Goal: Task Accomplishment & Management: Complete application form

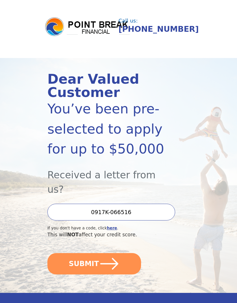
scroll to position [5, 0]
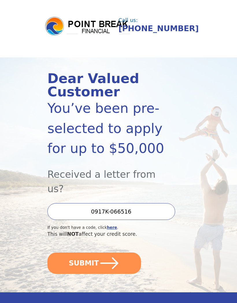
click at [121, 252] on button "SUBMIT" at bounding box center [93, 262] width 93 height 21
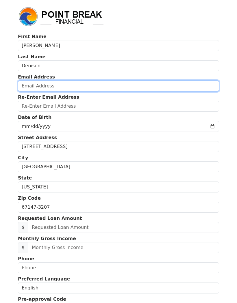
click at [59, 88] on input "email" at bounding box center [118, 85] width 201 height 11
type input "chardenisen@yahoo.com"
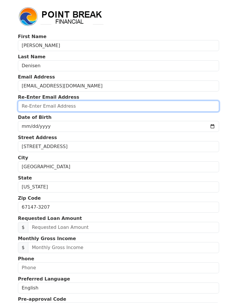
click at [80, 104] on input "email" at bounding box center [118, 106] width 201 height 11
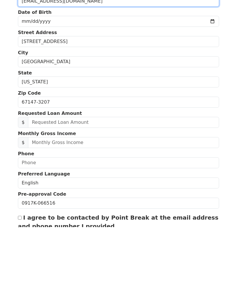
scroll to position [29, 0]
type input "chardenisen@yahoo.com"
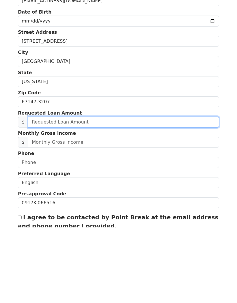
click at [72, 192] on input "text" at bounding box center [123, 197] width 191 height 11
type input "3.00"
type input "30,000.00"
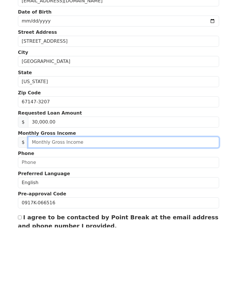
click at [103, 213] on input "text" at bounding box center [123, 218] width 191 height 11
type input "4,800.00"
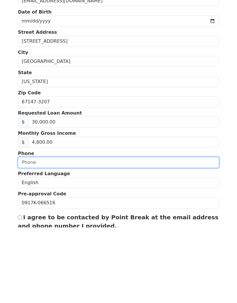
click at [139, 233] on input "text" at bounding box center [118, 238] width 201 height 11
type input "(201) 546-2355"
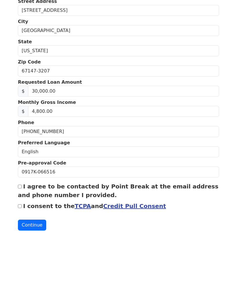
click at [22, 257] on input "I agree to be contacted by Point Break at the email address and phone number I …" at bounding box center [20, 259] width 4 height 4
checkbox input "true"
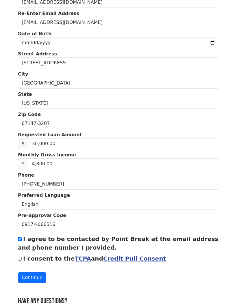
click at [20, 259] on input "I consent to the TCPA and Credit Pull Consent" at bounding box center [20, 259] width 4 height 4
checkbox input "true"
click at [35, 279] on button "Continue" at bounding box center [32, 277] width 28 height 11
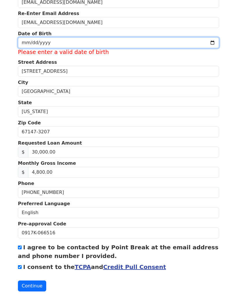
click at [62, 44] on input "date" at bounding box center [118, 42] width 201 height 11
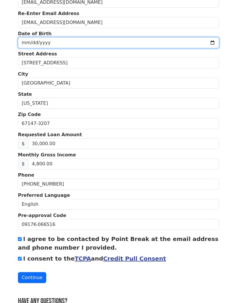
type input "1955-07-30"
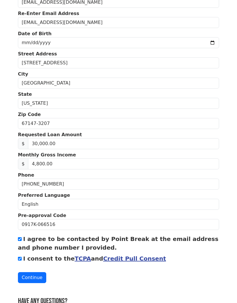
click at [36, 279] on button "Continue" at bounding box center [32, 277] width 28 height 11
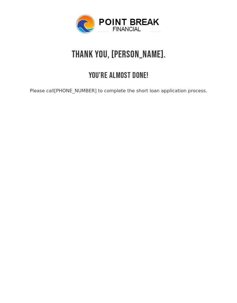
click at [122, 3] on html "THANK YOU, [PERSON_NAME]. YOU'RE ALMOST DONE! Please call [PHONE_NUMBER] to com…" at bounding box center [118, 151] width 237 height 303
click at [125, 1] on html "THANK YOU, Charlene. YOU'RE ALMOST DONE! Please call (855) 202-9500 to complete…" at bounding box center [118, 151] width 237 height 303
